Goal: Contribute content

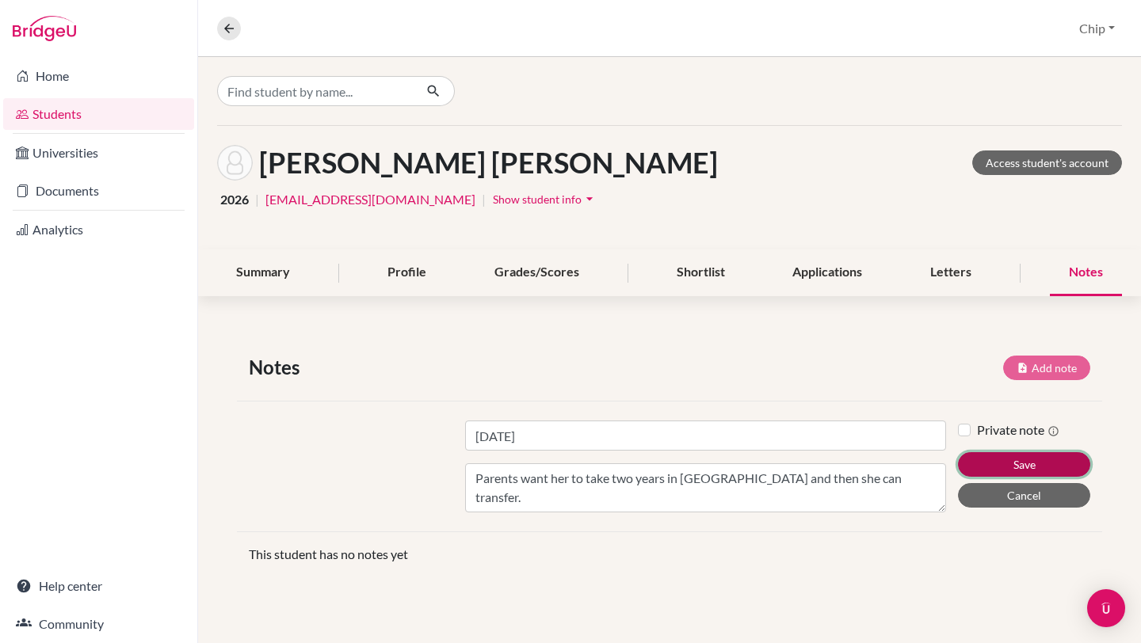
click at [1008, 456] on button "Save" at bounding box center [1024, 464] width 132 height 25
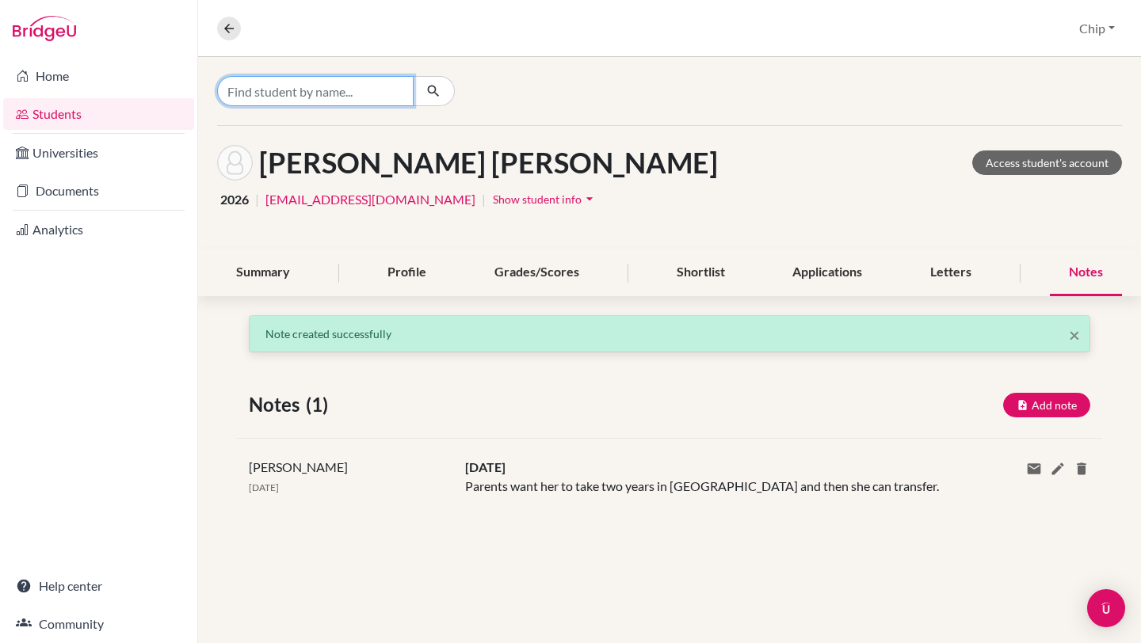
click at [296, 97] on input "Find student by name..." at bounding box center [315, 91] width 196 height 30
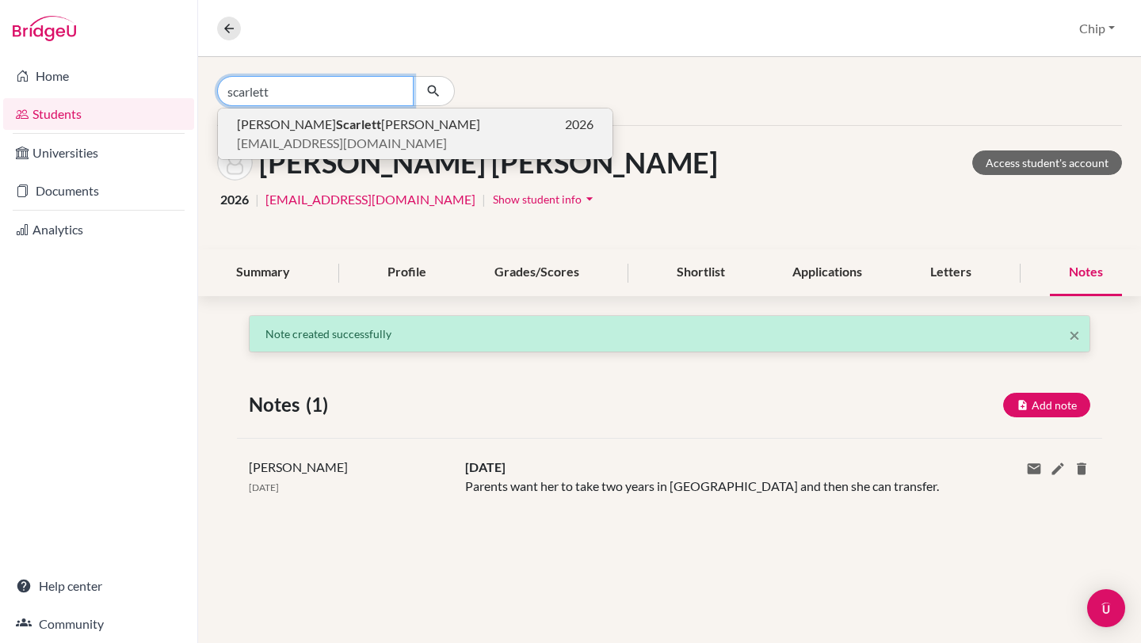
type input "scarlett"
click at [296, 123] on span "[PERSON_NAME] [PERSON_NAME]" at bounding box center [358, 124] width 243 height 19
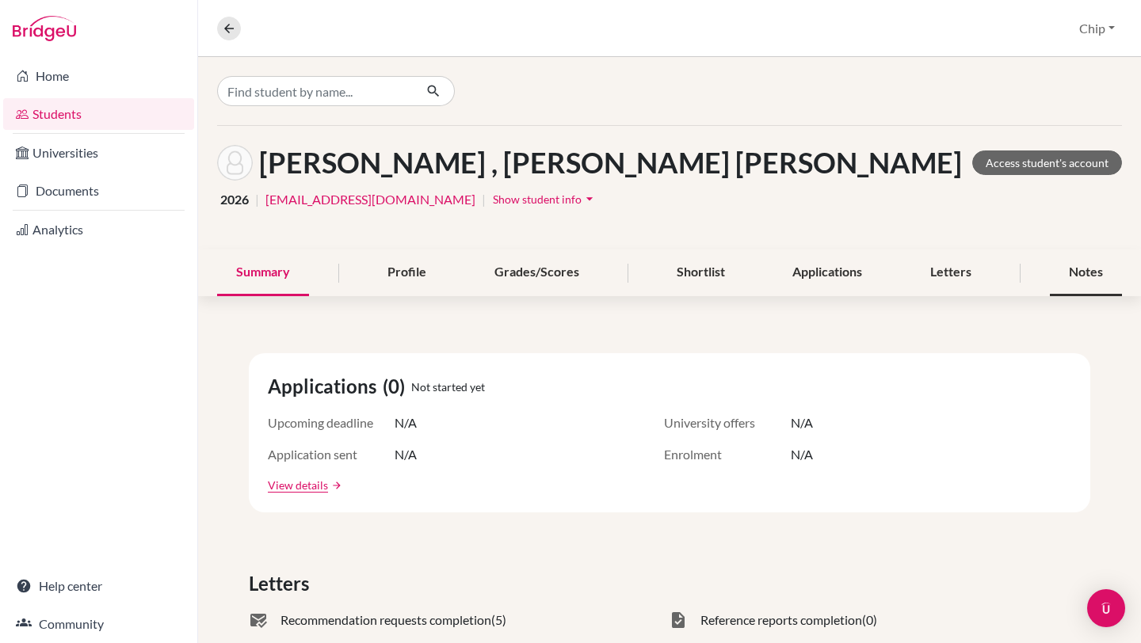
click at [1070, 280] on div "Notes" at bounding box center [1086, 273] width 72 height 47
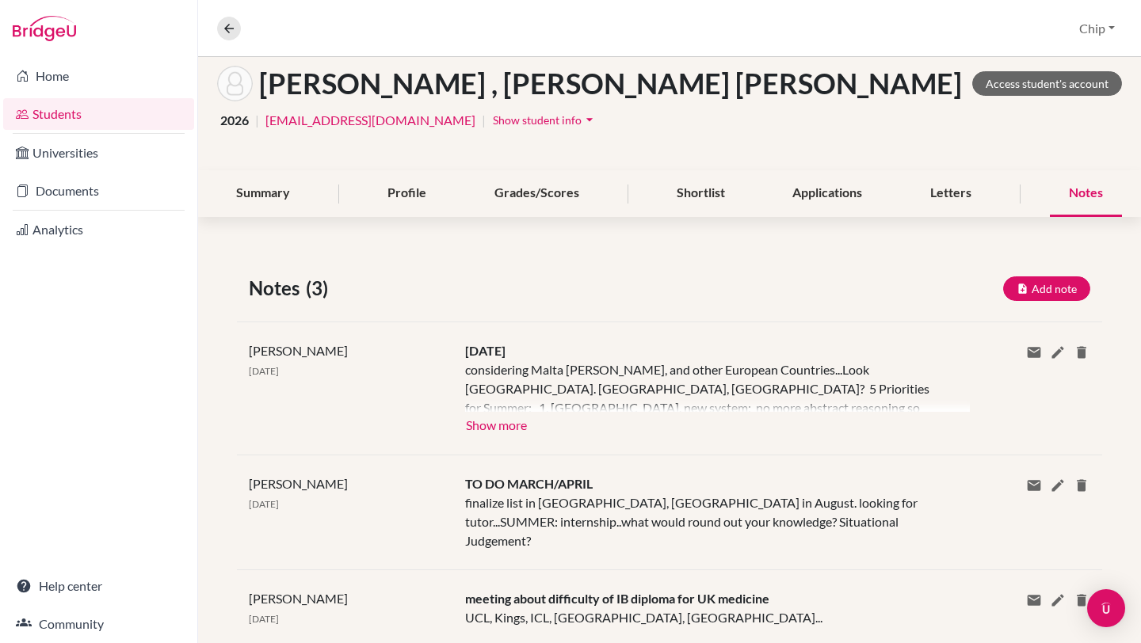
scroll to position [101, 0]
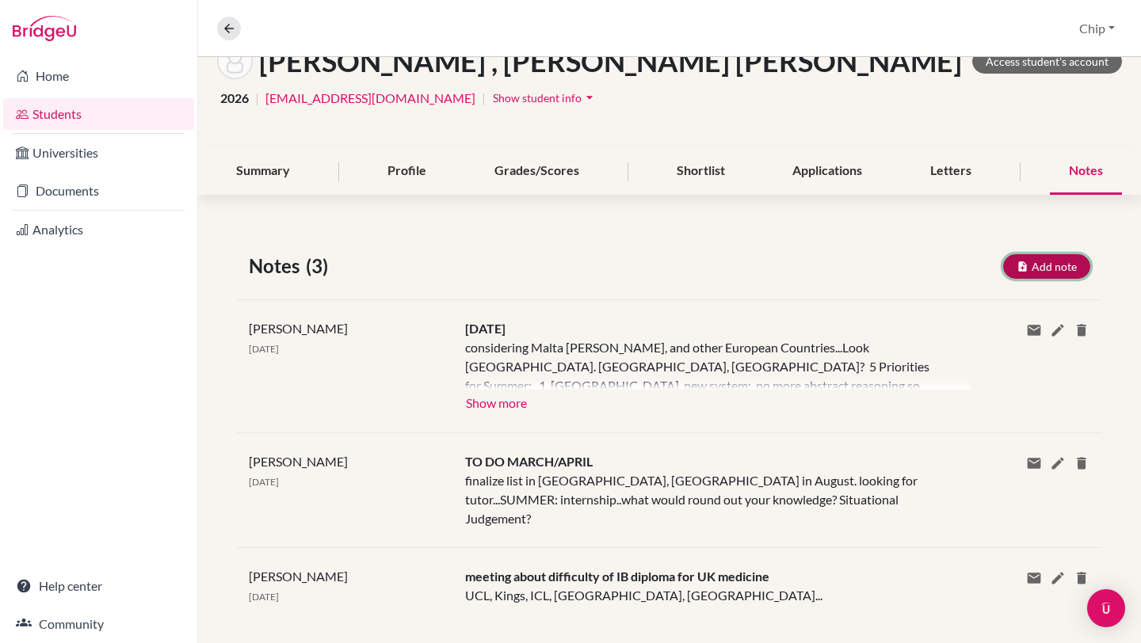
click at [1034, 264] on button "Add note" at bounding box center [1046, 266] width 87 height 25
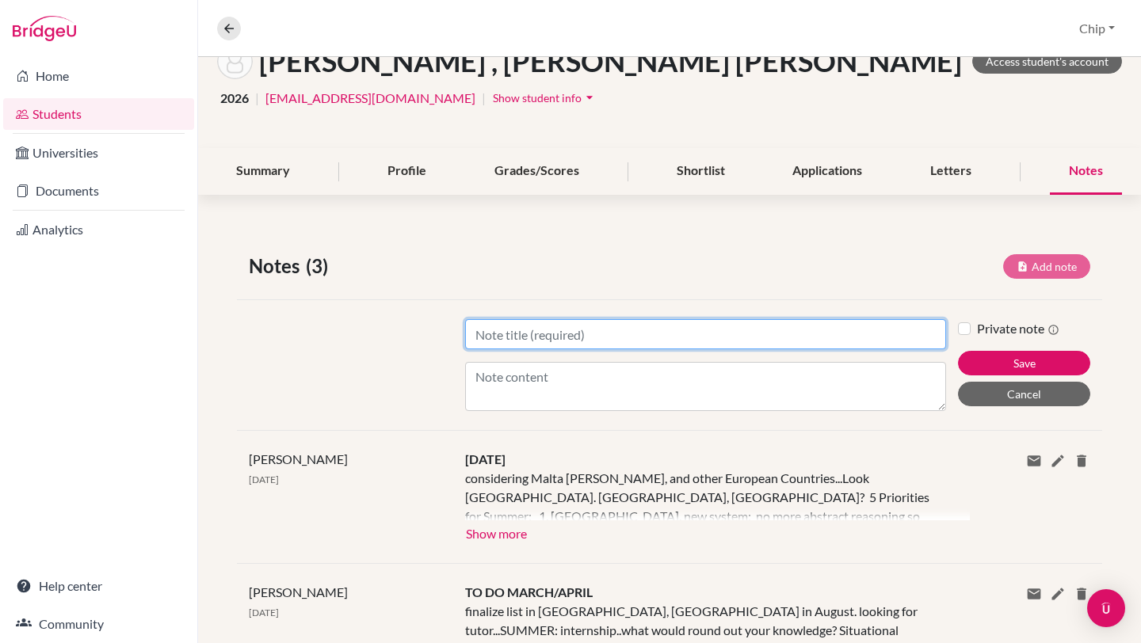
click at [553, 340] on input "Title" at bounding box center [705, 334] width 481 height 30
type input "[DATE]"
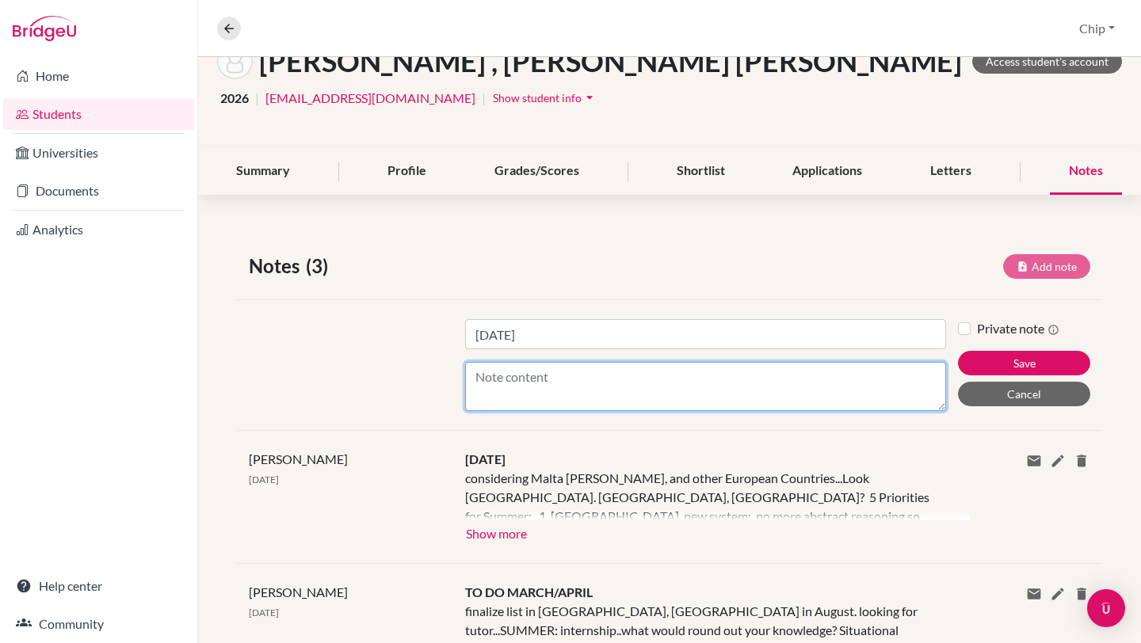
click at [513, 368] on textarea "Content" at bounding box center [705, 386] width 481 height 49
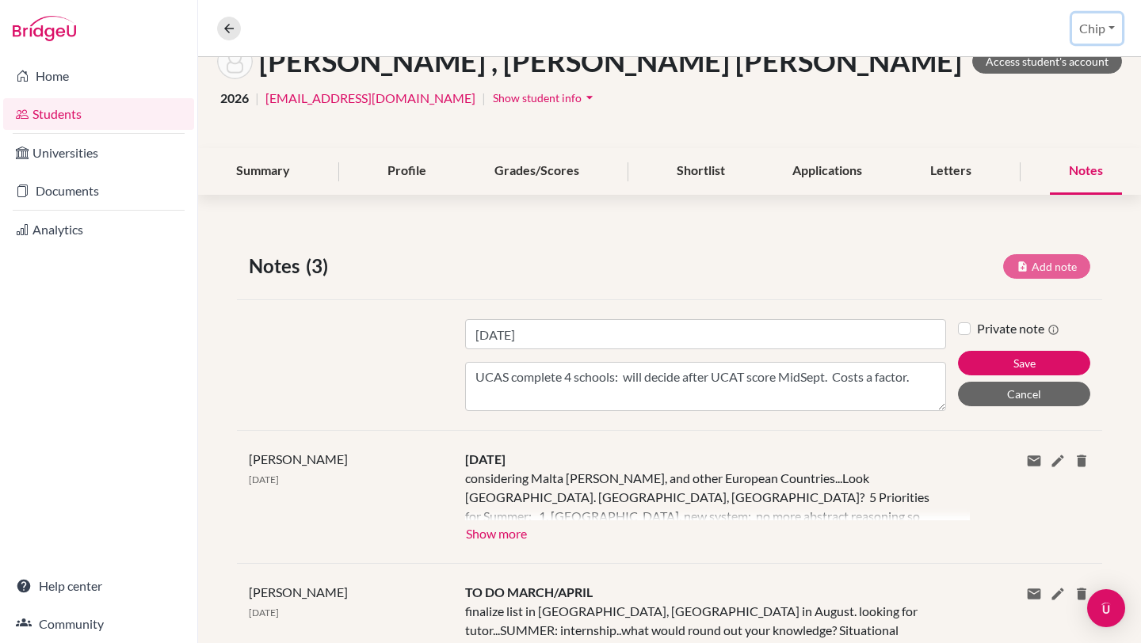
drag, startPoint x: 1060, startPoint y: 23, endPoint x: 1048, endPoint y: 2, distance: 24.5
click at [1048, 2] on div "Overview Student details Chip Profile School Settings Log out" at bounding box center [669, 28] width 943 height 57
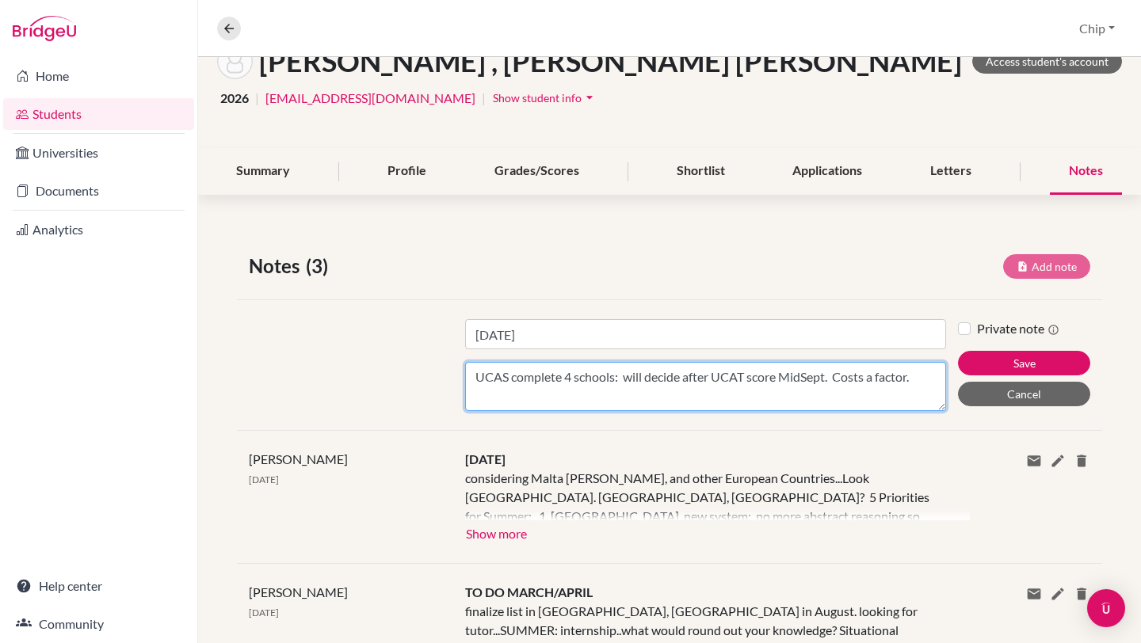
click at [917, 377] on textarea "UCAS complete 4 schools: will decide after UCAT score MidSept. Costs a factor." at bounding box center [705, 386] width 481 height 49
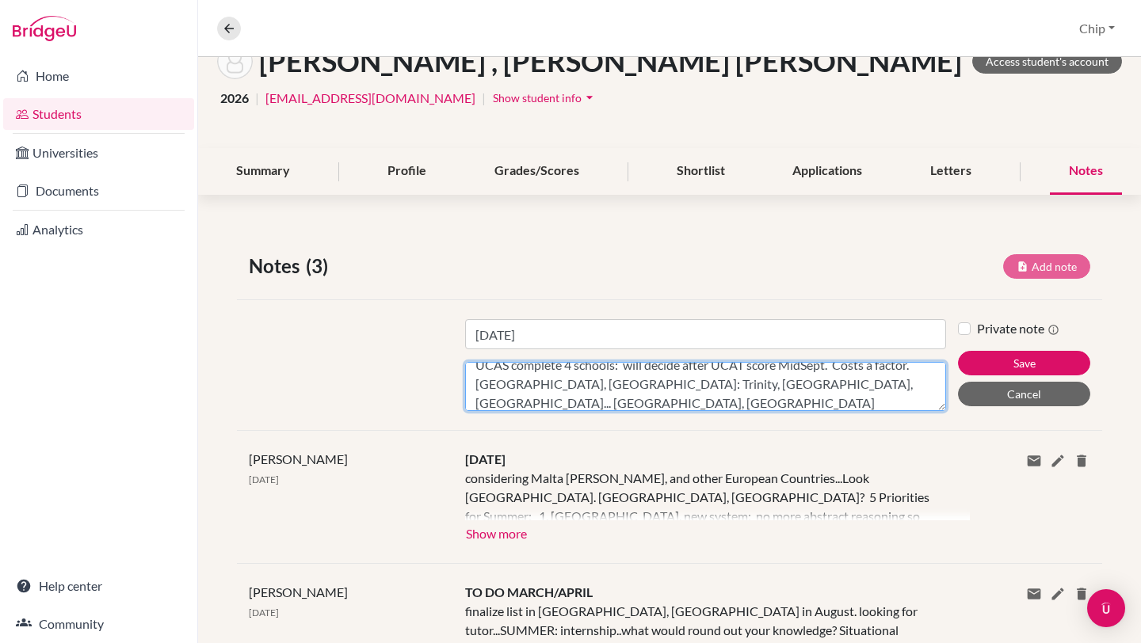
scroll to position [101, 0]
type textarea "UCAS complete 4 schools: will decide after UCAT score MidSept. Costs a factor. …"
